Goal: Find specific page/section: Find specific page/section

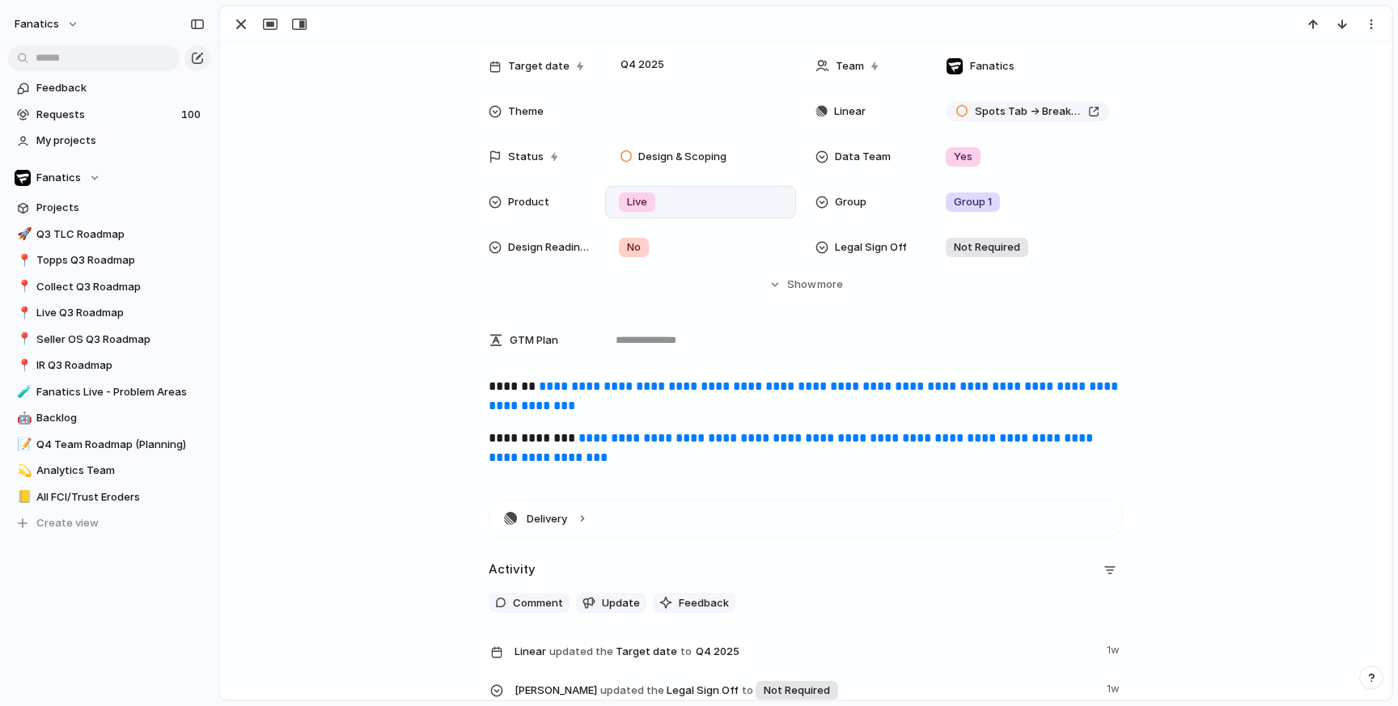
scroll to position [303, 0]
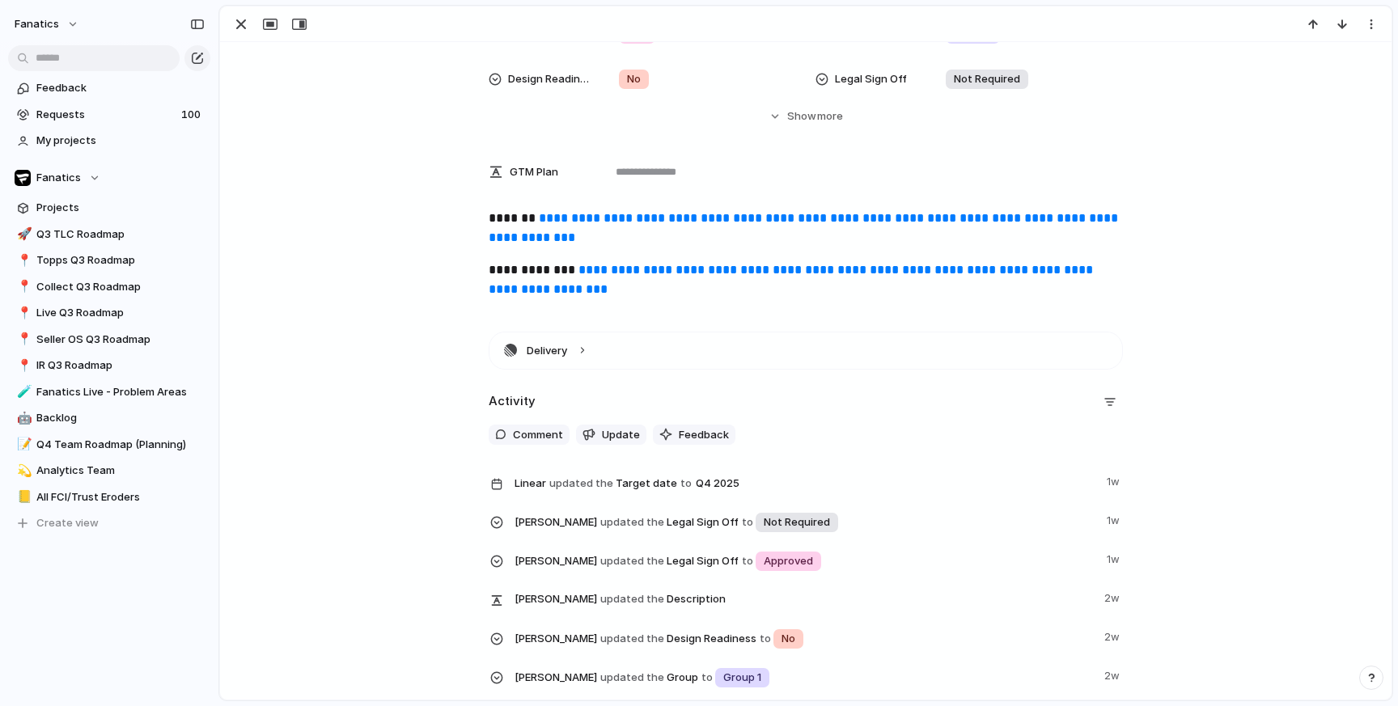
click at [655, 231] on link "**********" at bounding box center [805, 228] width 633 height 32
